Goal: Task Accomplishment & Management: Manage account settings

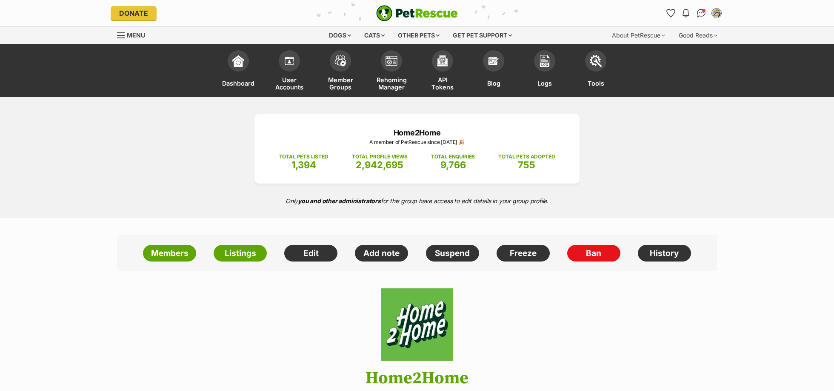
drag, startPoint x: 230, startPoint y: 254, endPoint x: 295, endPoint y: 239, distance: 66.0
click at [230, 254] on link "Listings" at bounding box center [240, 253] width 53 height 17
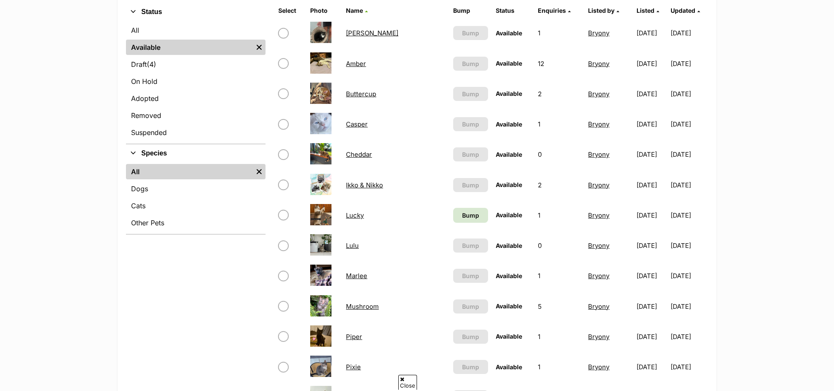
scroll to position [441, 0]
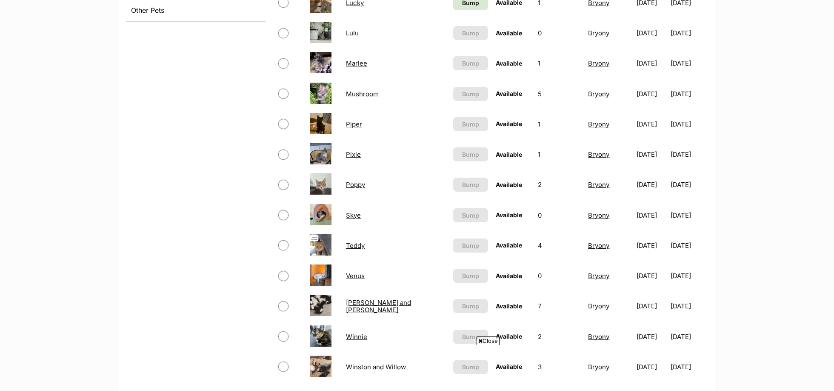
click at [369, 255] on td "Teddy" at bounding box center [396, 245] width 106 height 29
click at [355, 244] on link "Teddy" at bounding box center [355, 245] width 19 height 8
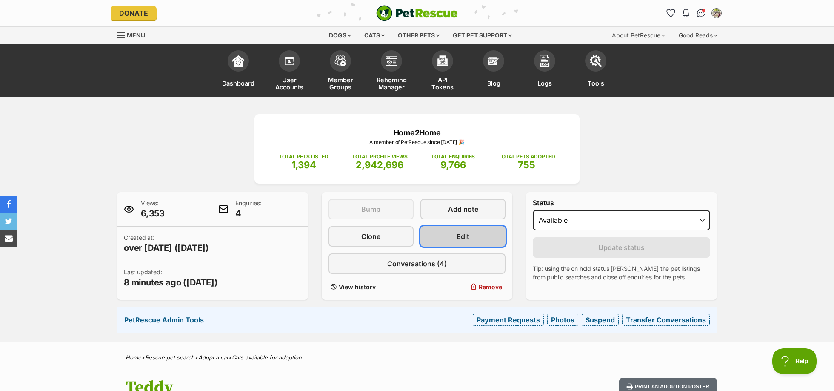
click at [483, 236] on link "Edit" at bounding box center [462, 236] width 85 height 20
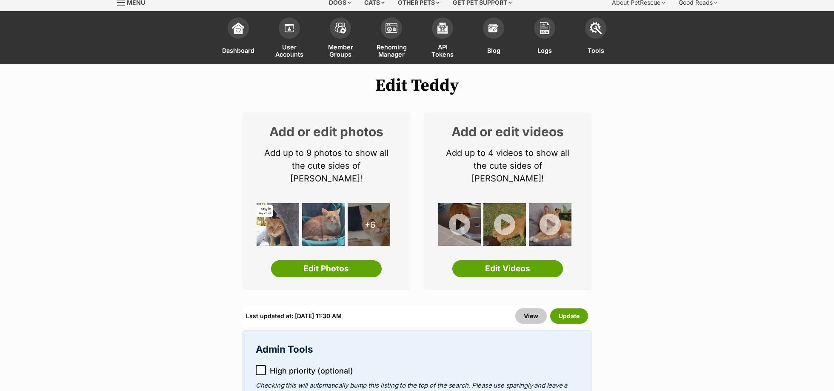
scroll to position [85, 0]
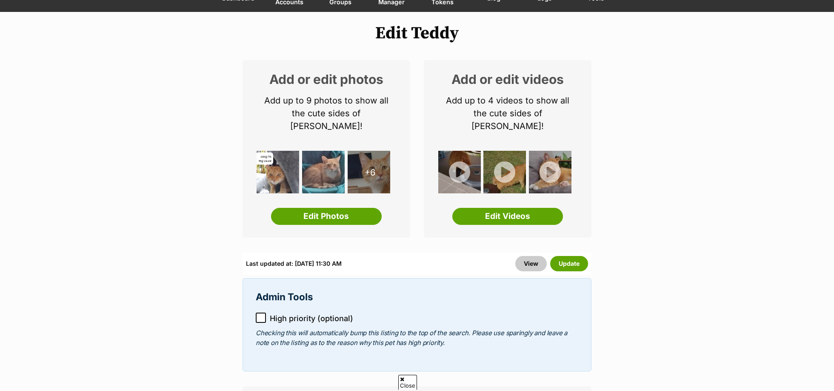
click at [263, 315] on icon at bounding box center [261, 318] width 6 height 6
click at [569, 257] on button "Update" at bounding box center [569, 263] width 38 height 15
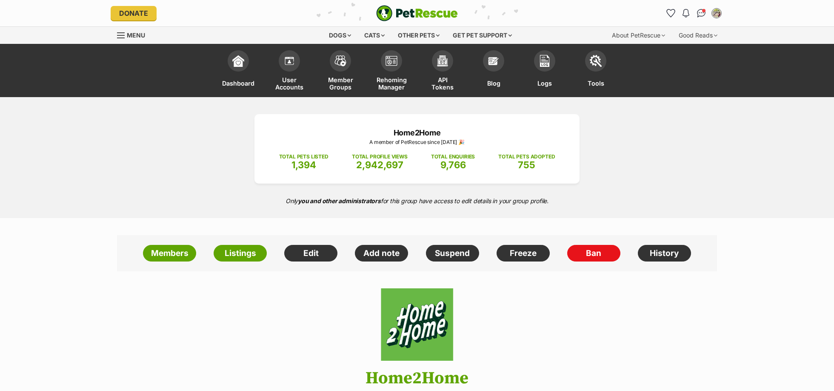
click at [227, 254] on link "Listings" at bounding box center [240, 253] width 53 height 17
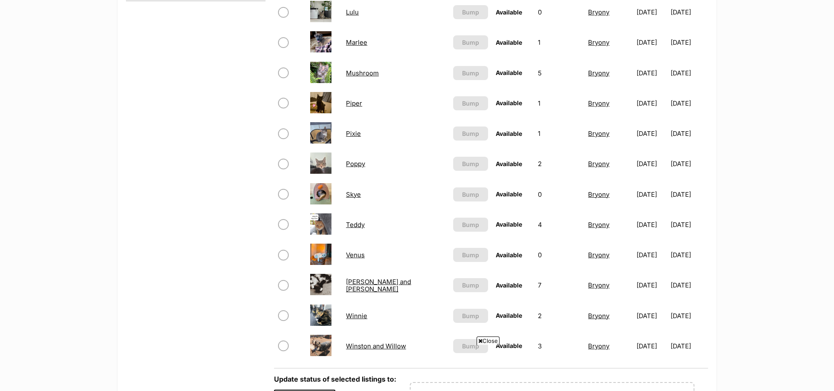
scroll to position [464, 0]
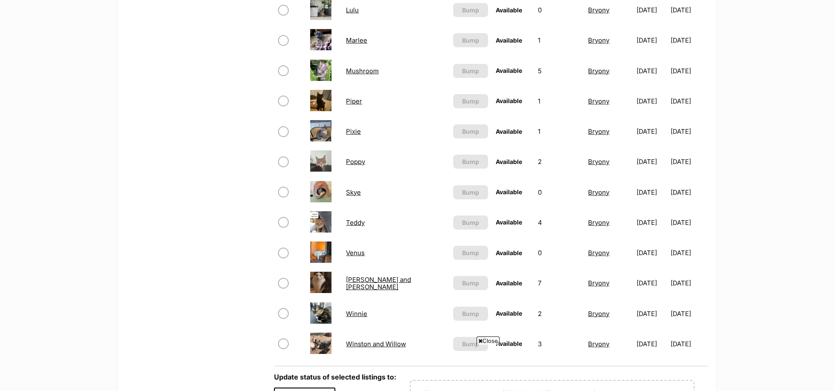
click at [354, 191] on link "Skye" at bounding box center [353, 192] width 15 height 8
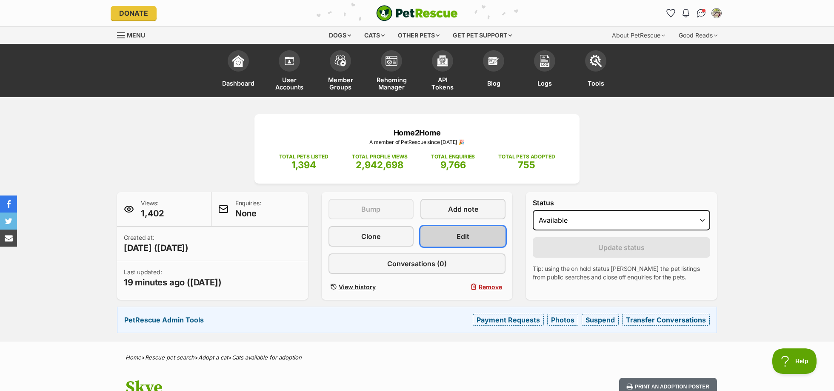
click at [438, 235] on link "Edit" at bounding box center [462, 236] width 85 height 20
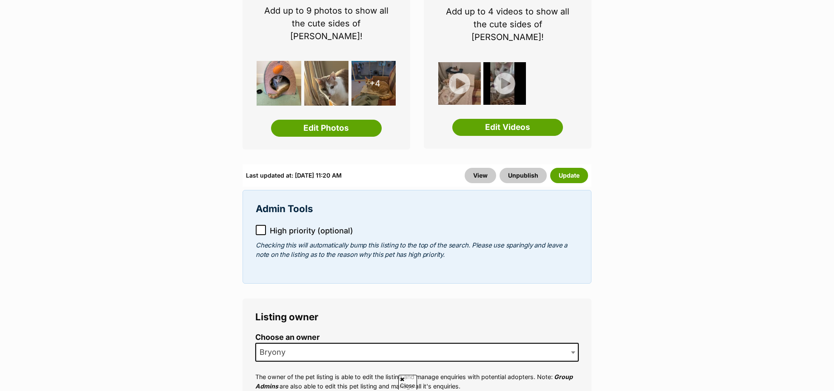
click at [258, 227] on icon at bounding box center [261, 230] width 6 height 6
click at [579, 168] on button "Update" at bounding box center [569, 175] width 38 height 15
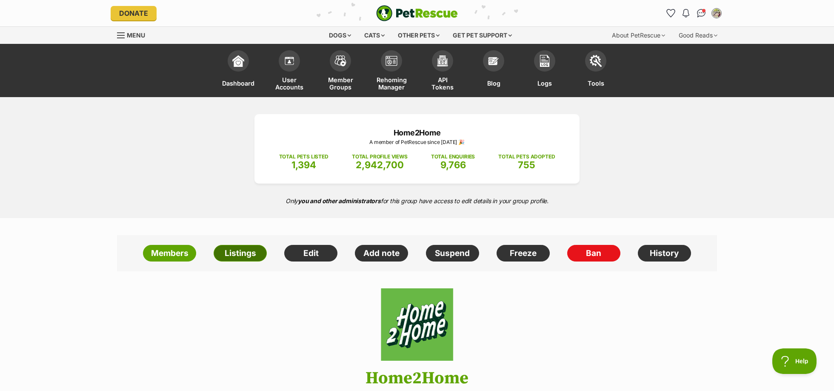
click at [243, 257] on link "Listings" at bounding box center [240, 253] width 53 height 17
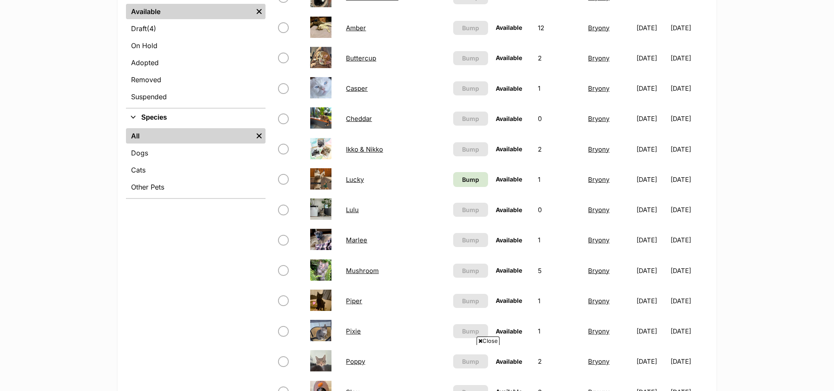
scroll to position [300, 0]
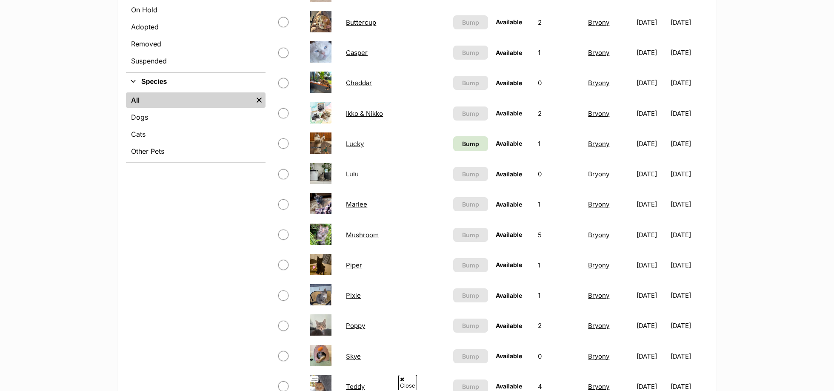
click at [356, 170] on link "Lulu" at bounding box center [352, 174] width 13 height 8
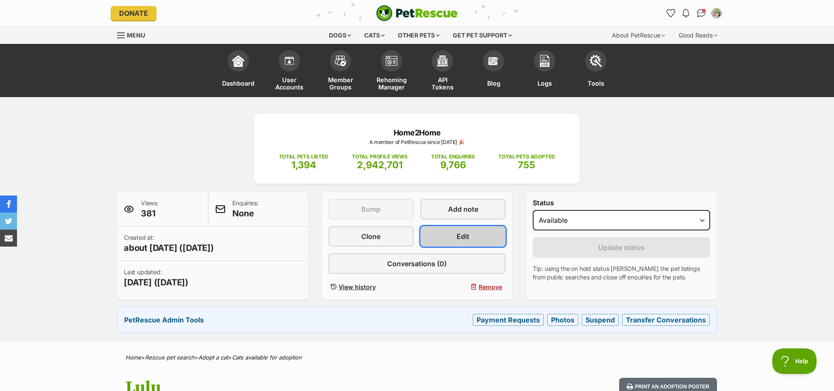
click at [474, 236] on link "Edit" at bounding box center [462, 236] width 85 height 20
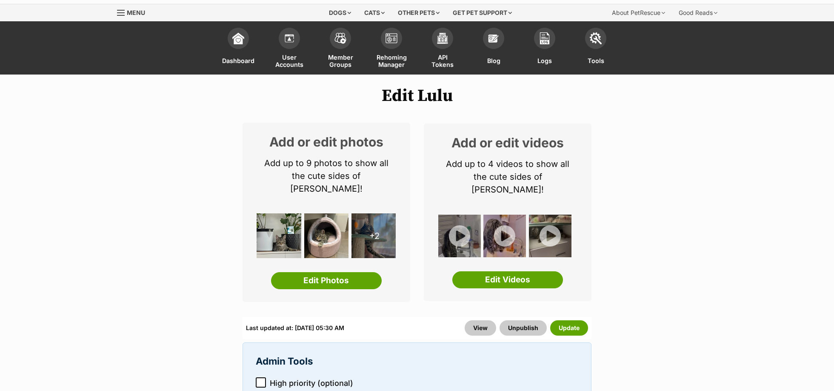
scroll to position [177, 0]
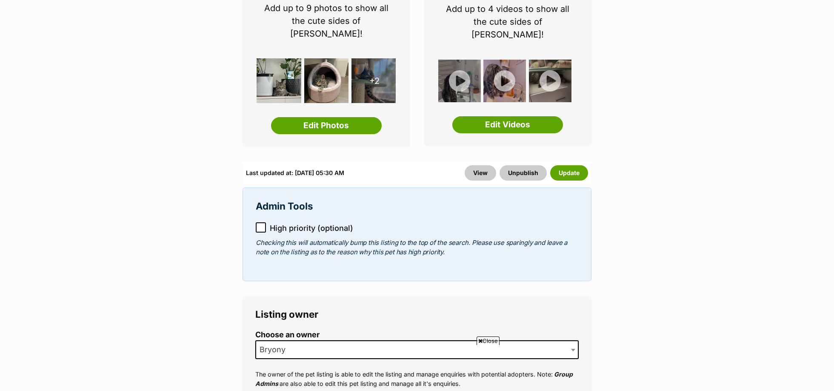
click at [262, 226] on icon at bounding box center [260, 228] width 5 height 4
click at [575, 165] on button "Update" at bounding box center [569, 172] width 38 height 15
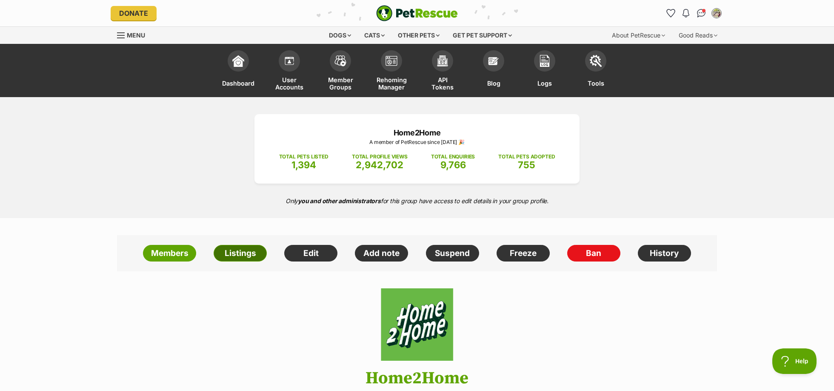
click at [248, 255] on link "Listings" at bounding box center [240, 253] width 53 height 17
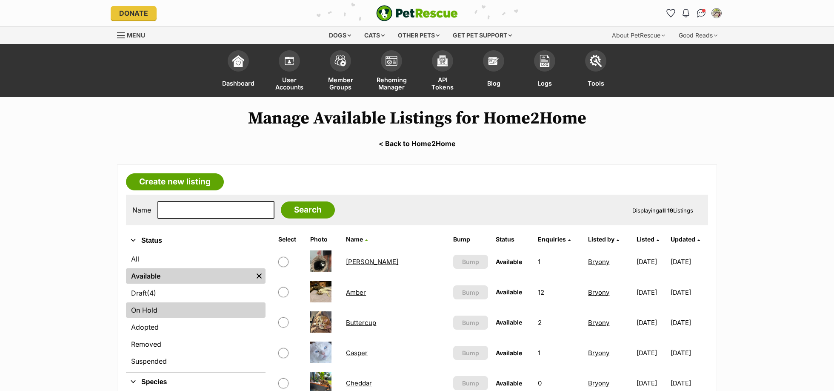
click at [207, 314] on link "On Hold" at bounding box center [196, 309] width 140 height 15
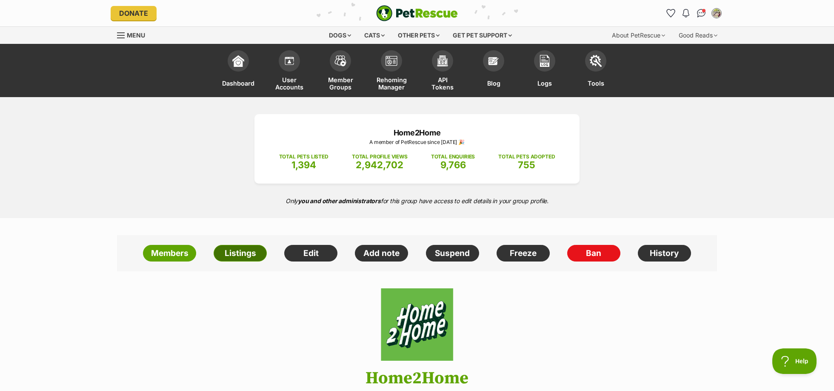
click at [249, 259] on link "Listings" at bounding box center [240, 253] width 53 height 17
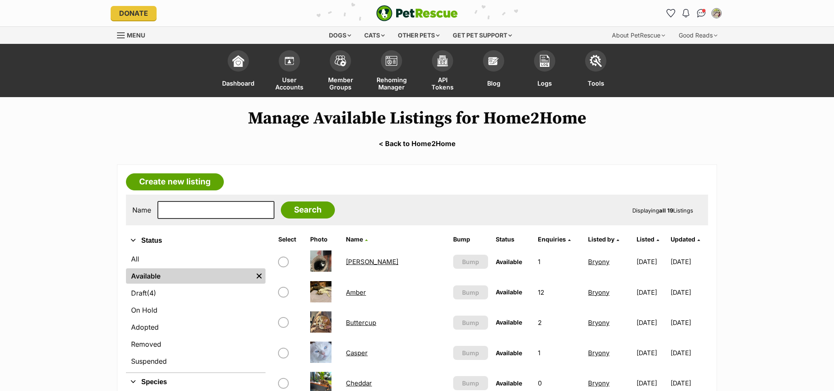
click at [359, 350] on link "Casper" at bounding box center [357, 353] width 22 height 8
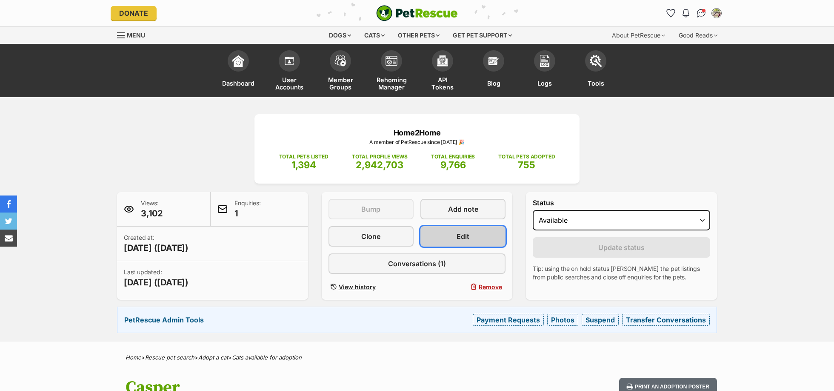
click at [495, 238] on link "Edit" at bounding box center [462, 236] width 85 height 20
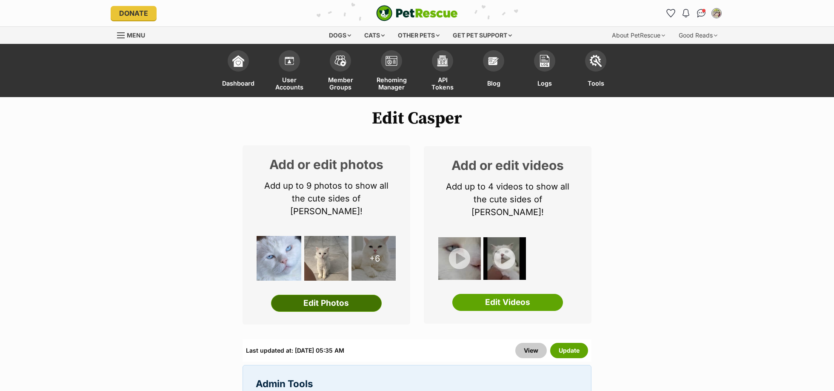
click at [353, 295] on link "Edit Photos" at bounding box center [326, 303] width 111 height 17
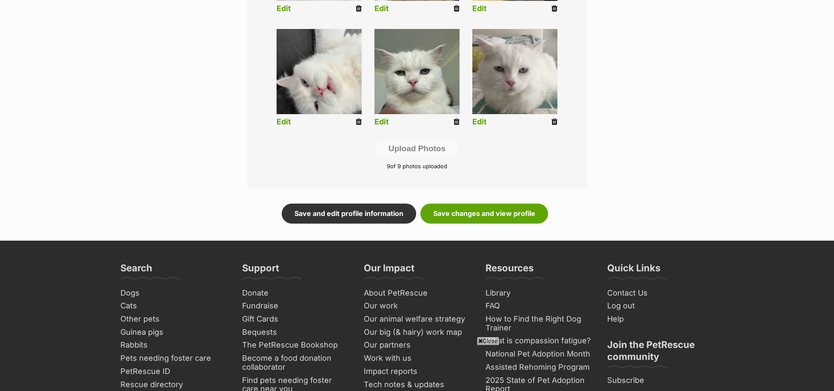
scroll to position [445, 0]
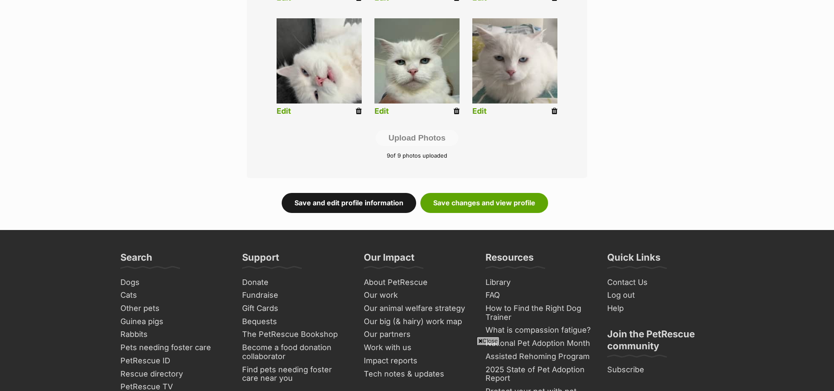
click at [352, 199] on link "Save and edit profile information" at bounding box center [349, 203] width 134 height 20
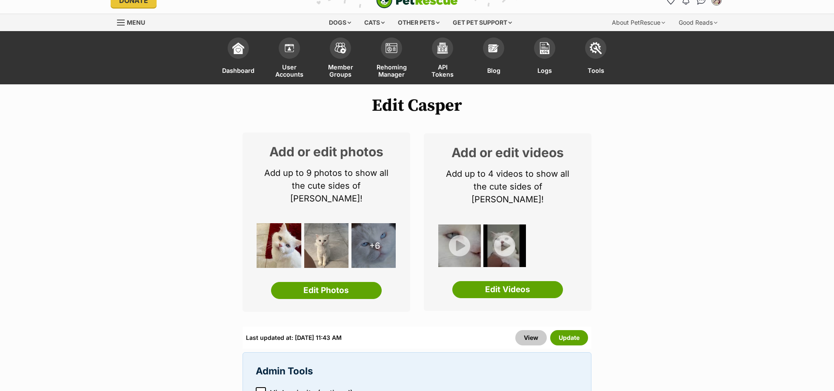
scroll to position [14, 0]
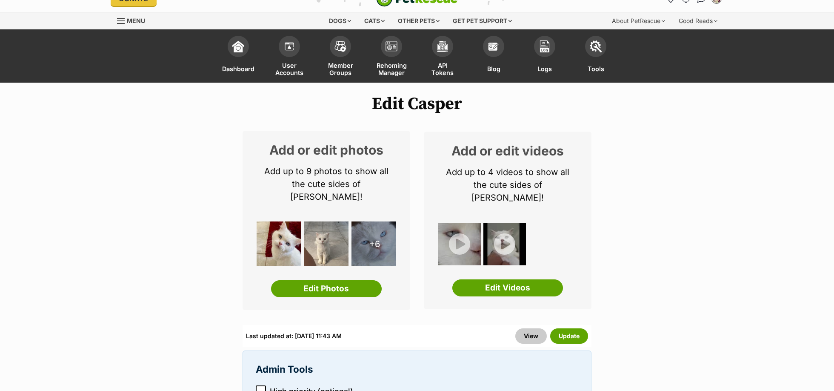
click at [259, 389] on icon at bounding box center [260, 391] width 5 height 4
click at [577, 328] on button "Update" at bounding box center [569, 335] width 38 height 15
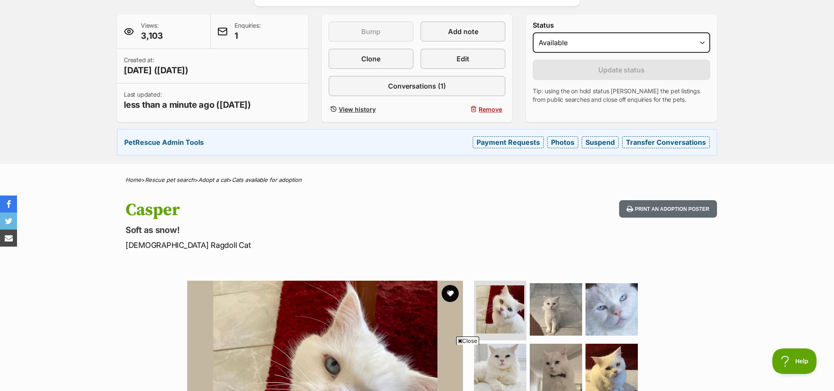
scroll to position [176, 0]
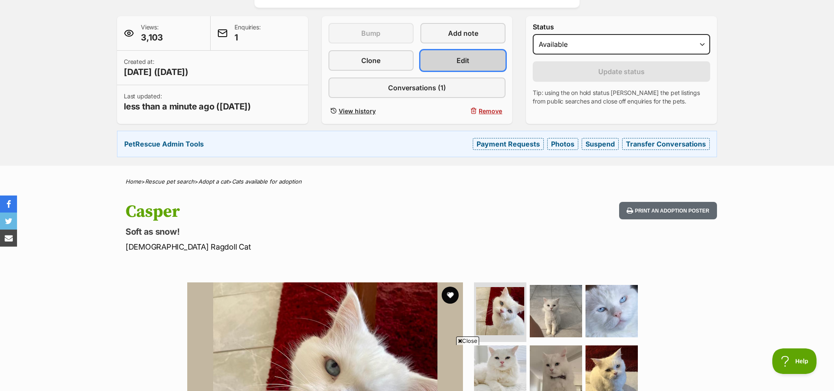
click at [458, 67] on link "Edit" at bounding box center [462, 60] width 85 height 20
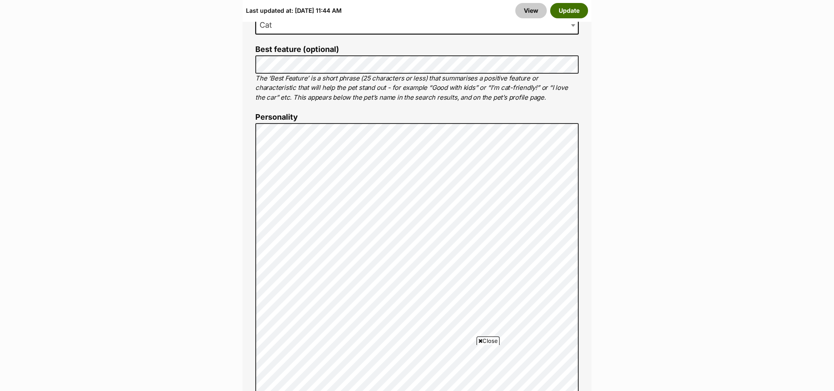
click at [578, 9] on button "Update" at bounding box center [569, 10] width 38 height 15
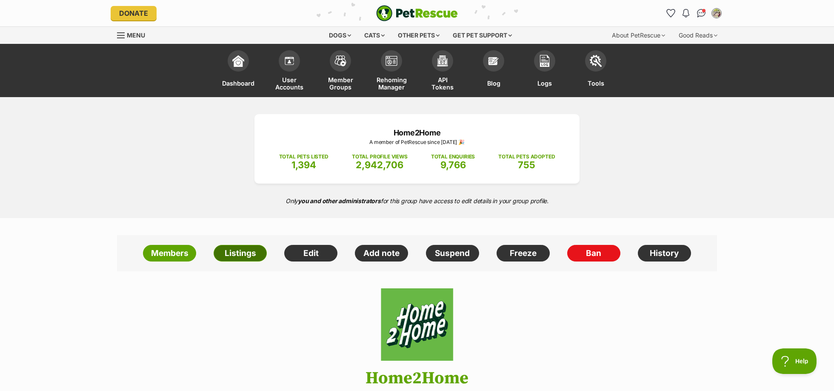
click at [250, 254] on link "Listings" at bounding box center [240, 253] width 53 height 17
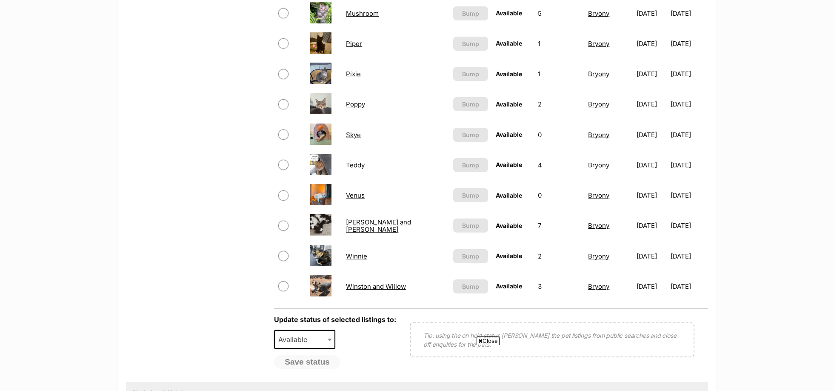
scroll to position [533, 0]
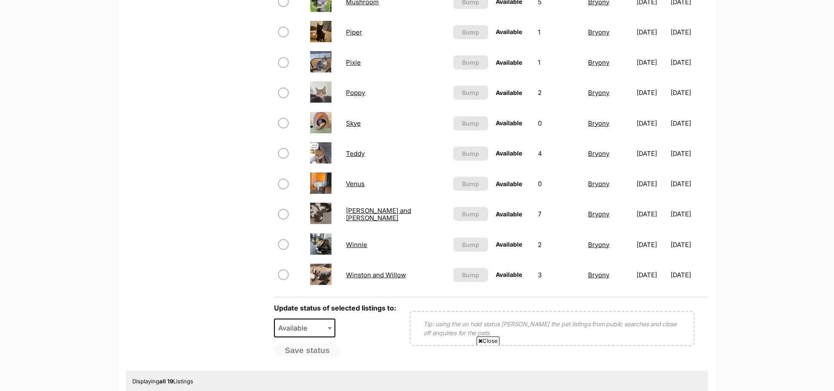
click at [359, 243] on link "Winnie" at bounding box center [356, 244] width 21 height 8
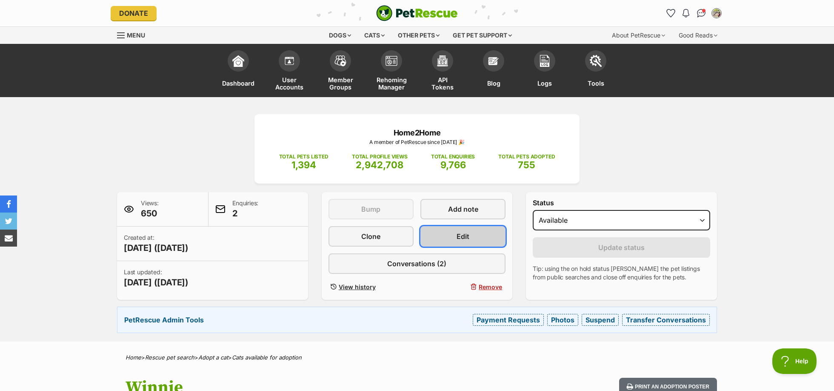
click at [452, 237] on link "Edit" at bounding box center [462, 236] width 85 height 20
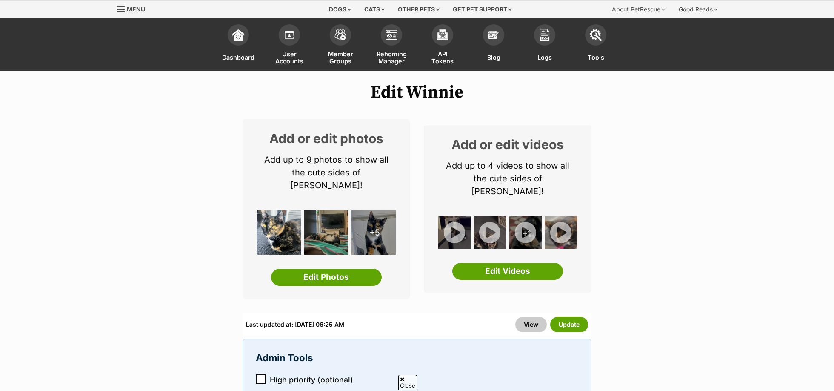
scroll to position [75, 0]
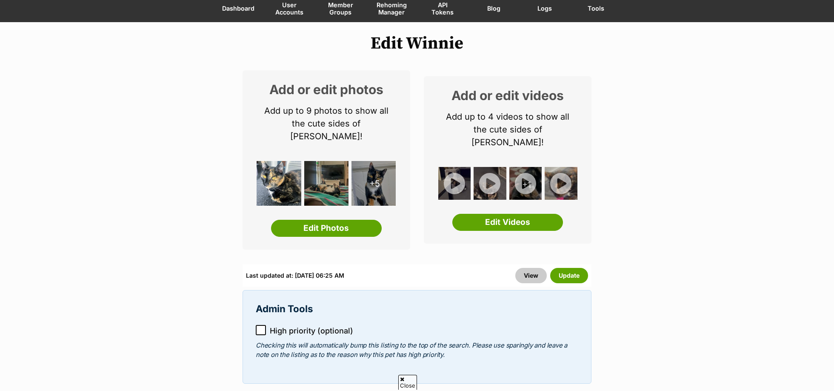
click at [259, 328] on icon at bounding box center [260, 330] width 5 height 4
click at [571, 268] on button "Update" at bounding box center [569, 275] width 38 height 15
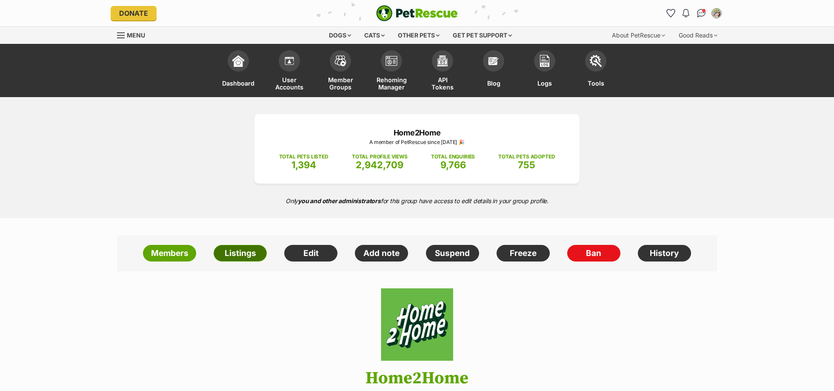
click at [244, 253] on link "Listings" at bounding box center [240, 253] width 53 height 17
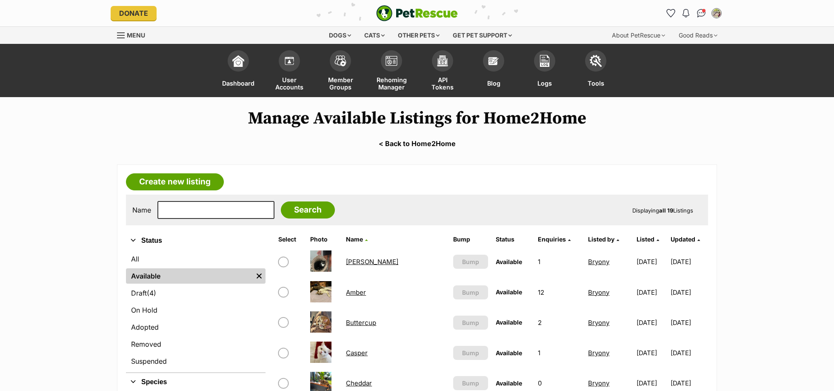
click at [538, 240] on span "Enquiries" at bounding box center [552, 238] width 28 height 7
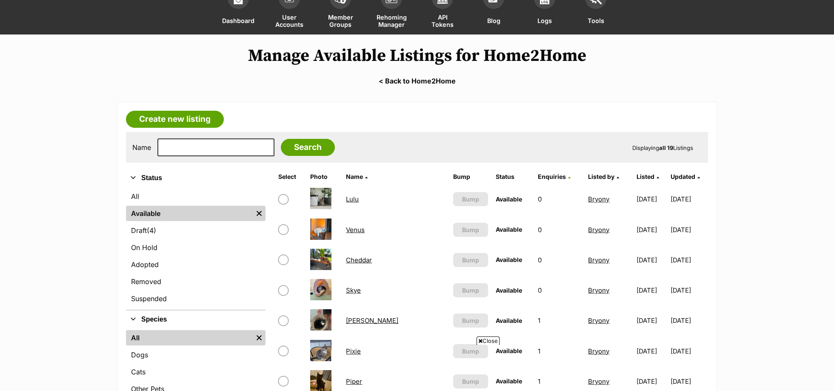
scroll to position [65, 0]
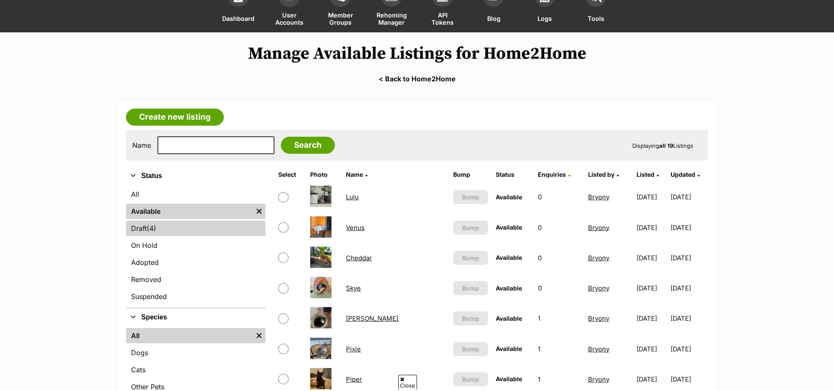
click at [161, 223] on link "Draft (4) Items" at bounding box center [196, 227] width 140 height 15
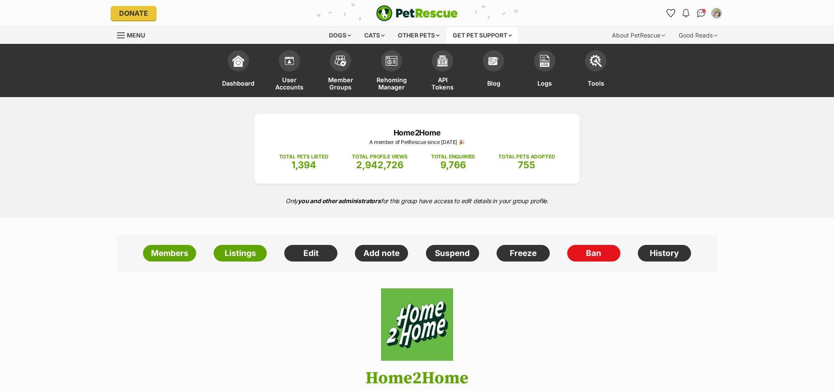
click at [476, 36] on div "Get pet support" at bounding box center [482, 35] width 71 height 17
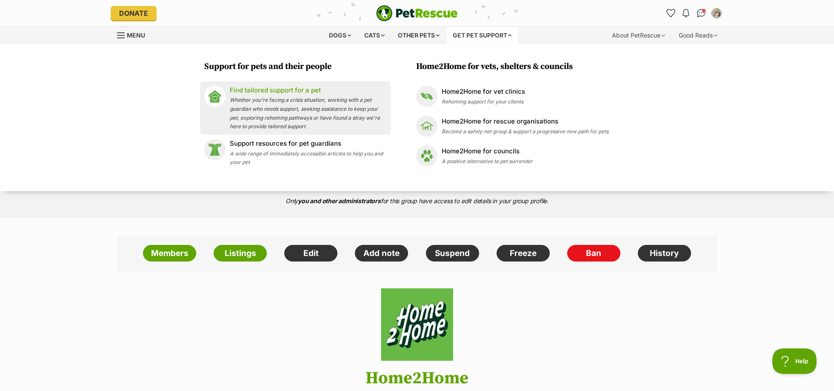
click at [347, 100] on span "Whether you're facing a crisis situation, working with a pet guardian who needs…" at bounding box center [305, 113] width 150 height 33
